Goal: Navigation & Orientation: Find specific page/section

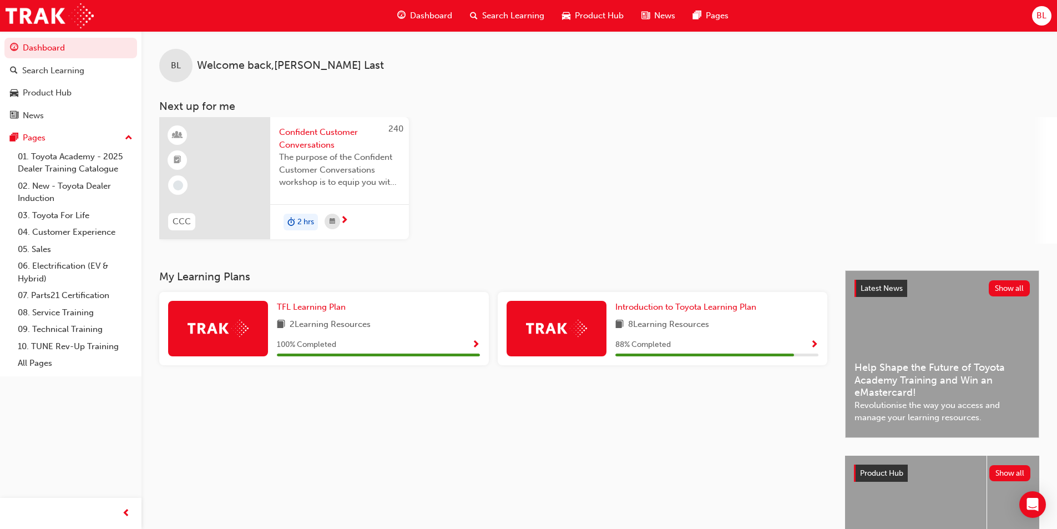
click at [659, 11] on span "News" at bounding box center [664, 15] width 21 height 13
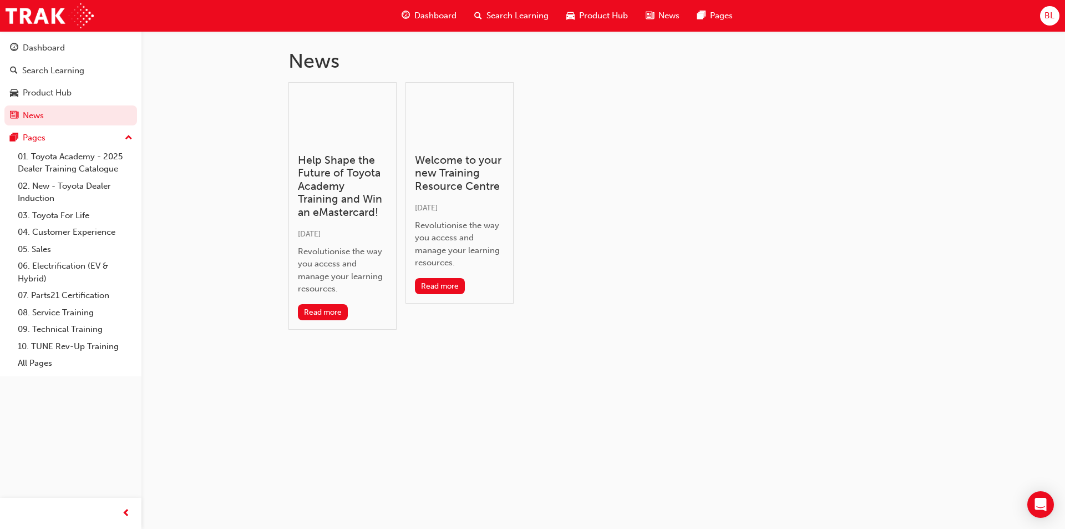
click at [617, 18] on span "Product Hub" at bounding box center [603, 15] width 49 height 13
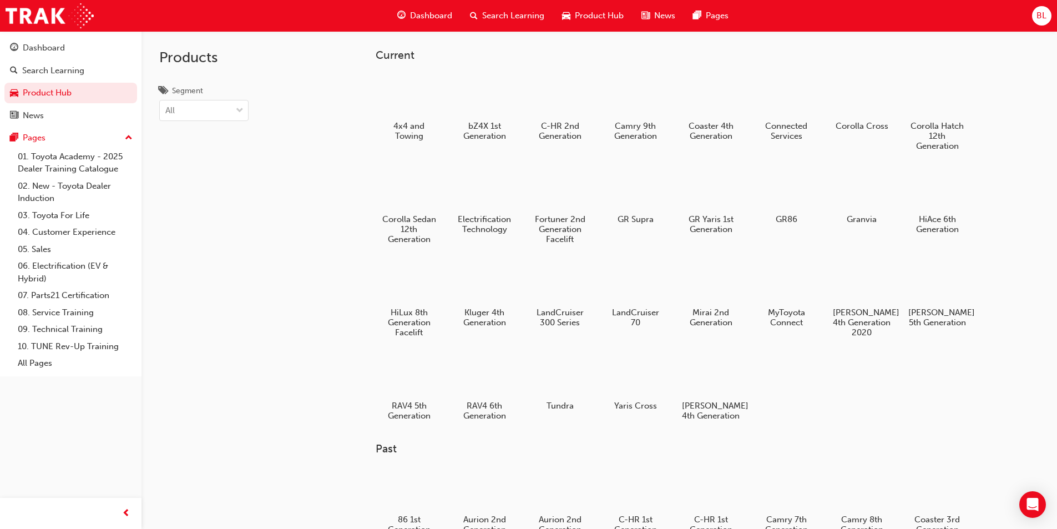
drag, startPoint x: 617, startPoint y: 18, endPoint x: 434, endPoint y: 15, distance: 182.6
click at [434, 15] on span "Dashboard" at bounding box center [431, 15] width 42 height 13
